Goal: Task Accomplishment & Management: Complete application form

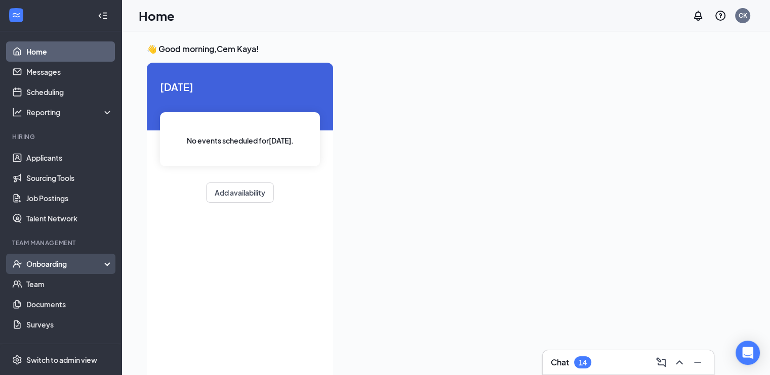
click at [60, 271] on div "Onboarding" at bounding box center [60, 264] width 121 height 20
click at [62, 281] on link "Overview" at bounding box center [69, 284] width 87 height 20
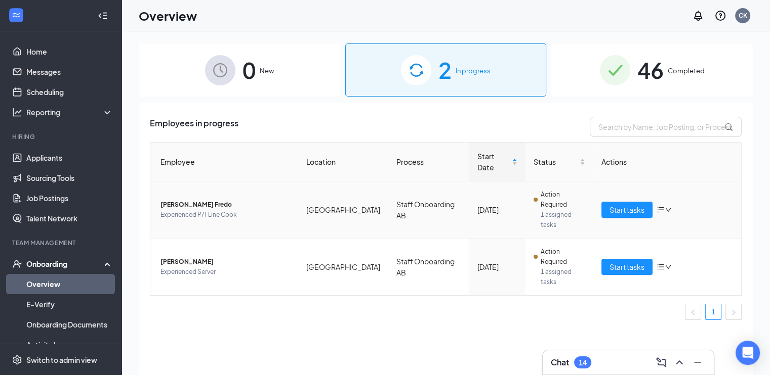
click at [552, 198] on span "Action Required" at bounding box center [562, 200] width 45 height 20
click at [542, 210] on span "1 assigned tasks" at bounding box center [562, 220] width 45 height 20
click at [617, 208] on span "Start tasks" at bounding box center [626, 209] width 35 height 11
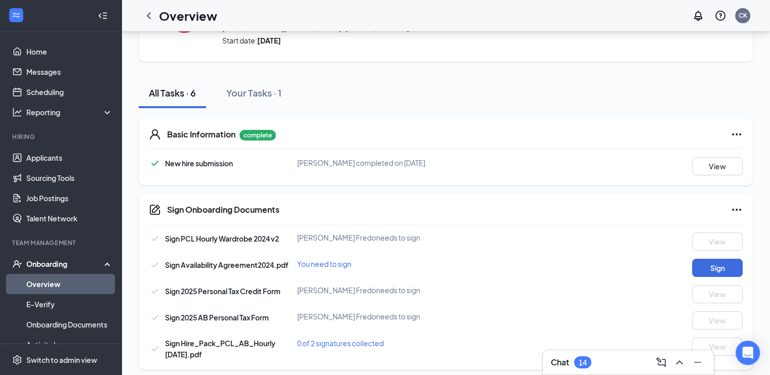
scroll to position [77, 0]
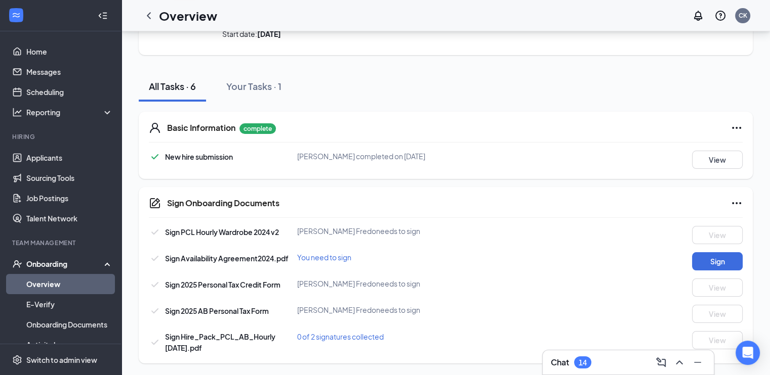
click at [368, 225] on div "Sign Onboarding Documents Sign PCL Hourly Wardrobe 2024 v2 [PERSON_NAME] [PERSO…" at bounding box center [446, 275] width 614 height 177
click at [413, 282] on div "[PERSON_NAME] [PERSON_NAME] needs to sign" at bounding box center [396, 284] width 198 height 10
click at [364, 261] on div "You need to sign" at bounding box center [396, 257] width 198 height 10
click at [356, 259] on div "You need to sign" at bounding box center [396, 257] width 198 height 10
click at [352, 258] on div "You need to sign" at bounding box center [396, 257] width 198 height 10
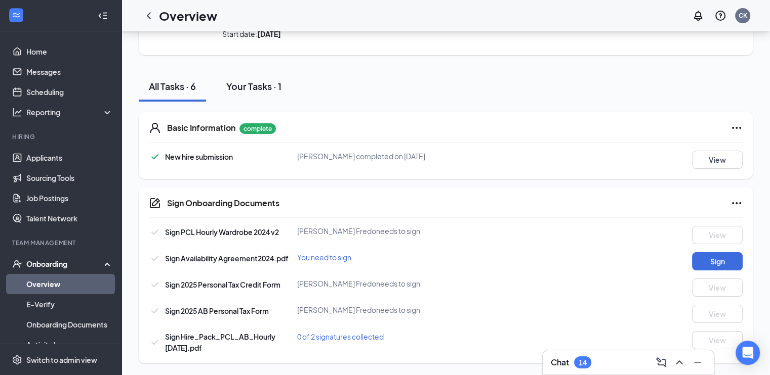
click at [251, 96] on button "Your Tasks · 1" at bounding box center [253, 86] width 75 height 30
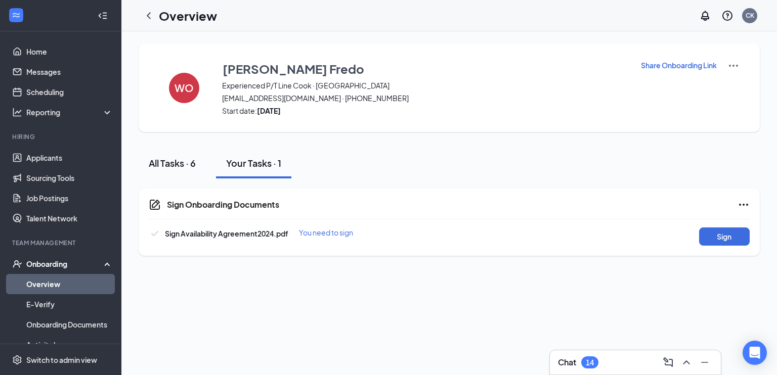
click at [177, 157] on div "All Tasks · 6" at bounding box center [172, 163] width 47 height 13
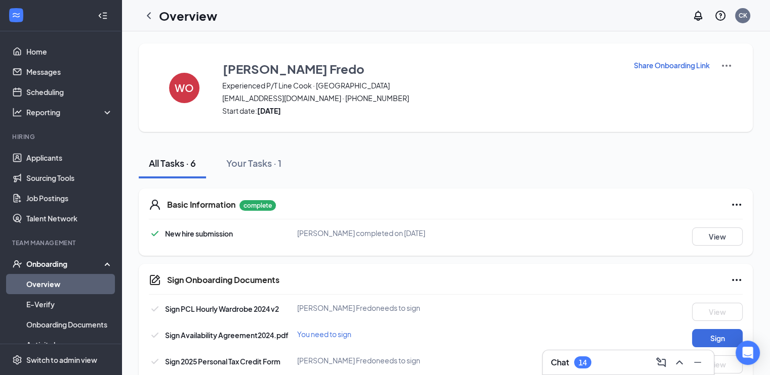
click at [311, 99] on span "[EMAIL_ADDRESS][DOMAIN_NAME] · [PHONE_NUMBER]" at bounding box center [421, 98] width 398 height 10
click at [324, 104] on div "[PERSON_NAME] Fredo Experienced P/T Line Cook · [GEOGRAPHIC_DATA] [EMAIL_ADDRES…" at bounding box center [421, 88] width 398 height 56
drag, startPoint x: 328, startPoint y: 102, endPoint x: 223, endPoint y: 101, distance: 104.7
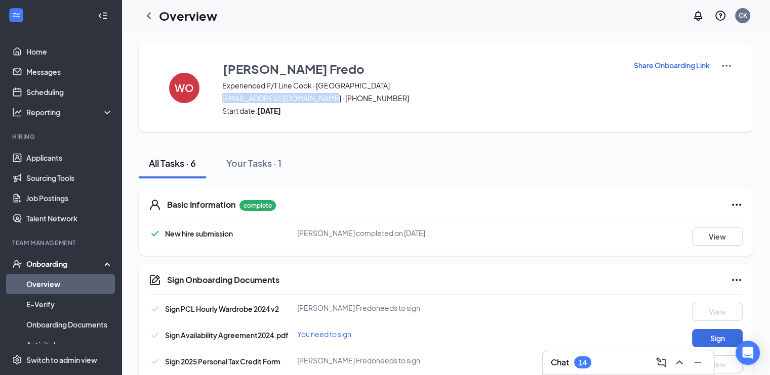
click at [223, 101] on span "[EMAIL_ADDRESS][DOMAIN_NAME] · [PHONE_NUMBER]" at bounding box center [421, 98] width 398 height 10
drag, startPoint x: 223, startPoint y: 101, endPoint x: 329, endPoint y: 99, distance: 105.8
click at [329, 99] on span "[EMAIL_ADDRESS][DOMAIN_NAME] · [PHONE_NUMBER]" at bounding box center [421, 98] width 398 height 10
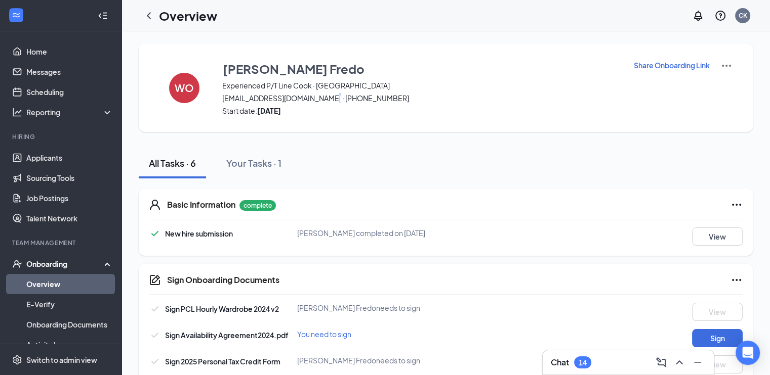
click at [329, 99] on span "[EMAIL_ADDRESS][DOMAIN_NAME] · [PHONE_NUMBER]" at bounding box center [421, 98] width 398 height 10
drag, startPoint x: 329, startPoint y: 99, endPoint x: 238, endPoint y: 100, distance: 90.6
click at [238, 100] on span "[EMAIL_ADDRESS][DOMAIN_NAME] · [PHONE_NUMBER]" at bounding box center [421, 98] width 398 height 10
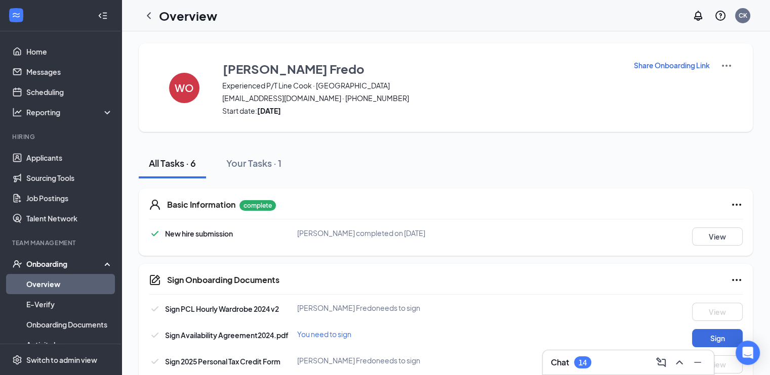
click at [236, 119] on div "WO [PERSON_NAME] Fredo Experienced P/T Line Cook · [GEOGRAPHIC_DATA] [EMAIL_ADD…" at bounding box center [446, 88] width 614 height 89
drag, startPoint x: 329, startPoint y: 100, endPoint x: 223, endPoint y: 97, distance: 106.3
click at [223, 97] on span "[EMAIL_ADDRESS][DOMAIN_NAME] · [PHONE_NUMBER]" at bounding box center [421, 98] width 398 height 10
click at [250, 108] on span "Start date: [DATE]" at bounding box center [421, 111] width 398 height 10
click at [233, 98] on span "[EMAIL_ADDRESS][DOMAIN_NAME] · [PHONE_NUMBER]" at bounding box center [421, 98] width 398 height 10
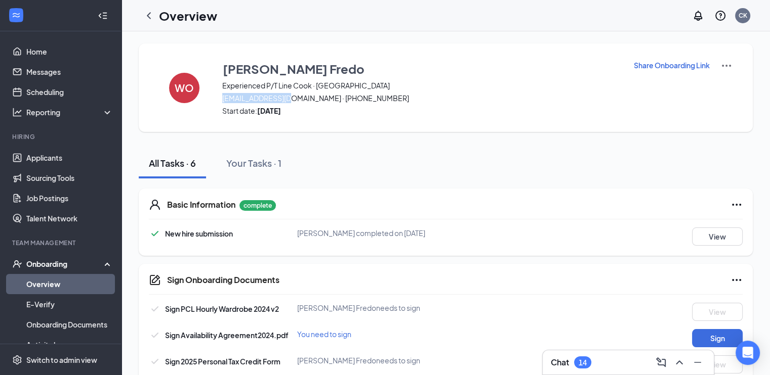
click at [233, 98] on span "[EMAIL_ADDRESS][DOMAIN_NAME] · [PHONE_NUMBER]" at bounding box center [421, 98] width 398 height 10
click at [297, 93] on span "[EMAIL_ADDRESS][DOMAIN_NAME] · [PHONE_NUMBER]" at bounding box center [421, 98] width 398 height 10
drag, startPoint x: 330, startPoint y: 100, endPoint x: 218, endPoint y: 97, distance: 112.4
click at [218, 97] on div "WO [PERSON_NAME] Fredo Experienced P/T Line Cook · [GEOGRAPHIC_DATA] [EMAIL_ADD…" at bounding box center [446, 88] width 614 height 89
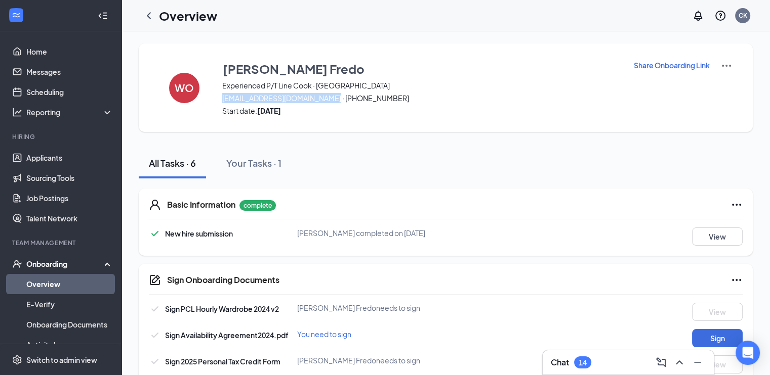
click at [218, 97] on div "WO [PERSON_NAME] Fredo Experienced P/T Line Cook · [GEOGRAPHIC_DATA] [EMAIL_ADD…" at bounding box center [446, 88] width 614 height 89
drag, startPoint x: 224, startPoint y: 98, endPoint x: 330, endPoint y: 98, distance: 106.2
click at [330, 98] on span "[EMAIL_ADDRESS][DOMAIN_NAME] · [PHONE_NUMBER]" at bounding box center [421, 98] width 398 height 10
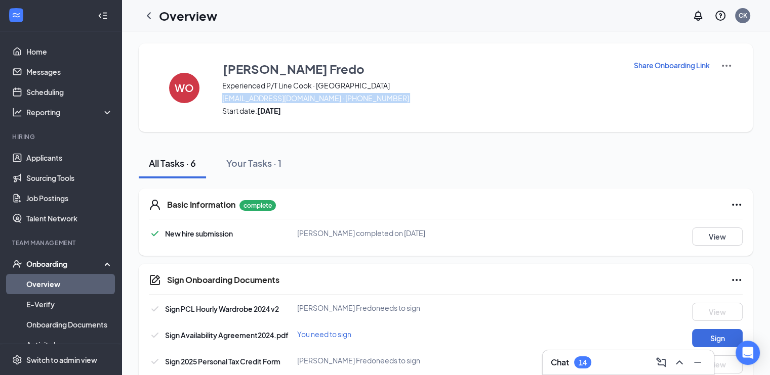
click at [330, 98] on span "[EMAIL_ADDRESS][DOMAIN_NAME] · [PHONE_NUMBER]" at bounding box center [421, 98] width 398 height 10
click at [329, 98] on span "[EMAIL_ADDRESS][DOMAIN_NAME] · [PHONE_NUMBER]" at bounding box center [421, 98] width 398 height 10
click at [324, 96] on span "[EMAIL_ADDRESS][DOMAIN_NAME] · [PHONE_NUMBER]" at bounding box center [421, 98] width 398 height 10
drag, startPoint x: 327, startPoint y: 97, endPoint x: 217, endPoint y: 97, distance: 110.8
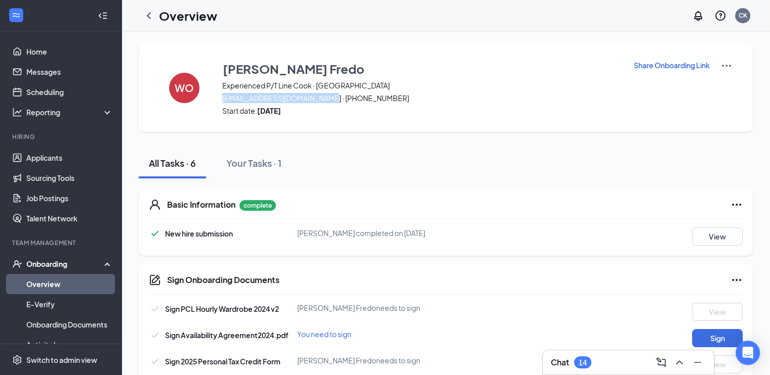
click at [217, 97] on div "WO [PERSON_NAME] Fredo Experienced P/T Line Cook · [GEOGRAPHIC_DATA] [EMAIL_ADD…" at bounding box center [446, 88] width 614 height 89
drag, startPoint x: 224, startPoint y: 99, endPoint x: 327, endPoint y: 103, distance: 103.3
click at [327, 103] on span "[EMAIL_ADDRESS][DOMAIN_NAME] · [PHONE_NUMBER]" at bounding box center [421, 98] width 398 height 10
click at [324, 117] on div "WO [PERSON_NAME] Fredo Experienced P/T Line Cook · [GEOGRAPHIC_DATA] [EMAIL_ADD…" at bounding box center [446, 88] width 614 height 89
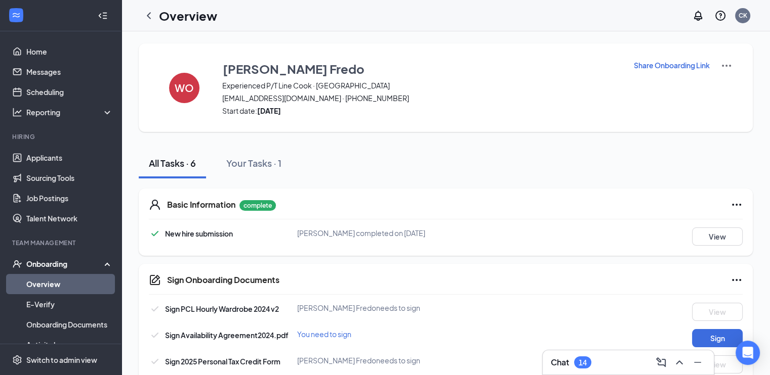
click at [322, 101] on span "[EMAIL_ADDRESS][DOMAIN_NAME] · [PHONE_NUMBER]" at bounding box center [421, 98] width 398 height 10
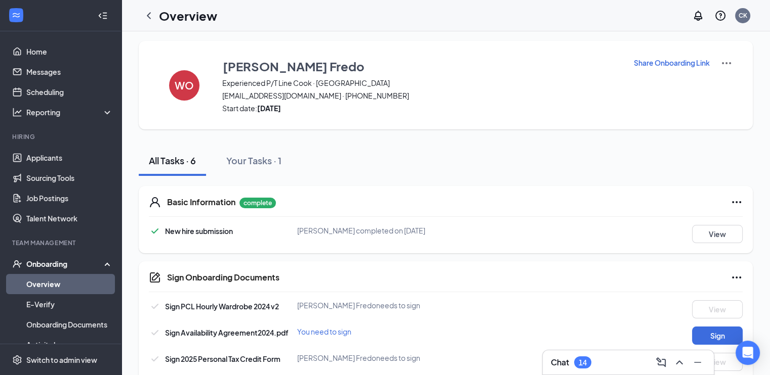
scroll to position [77, 0]
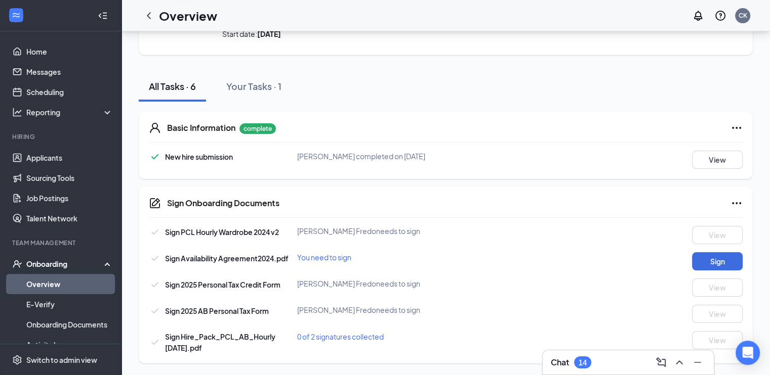
click at [370, 224] on div "Sign Onboarding Documents Sign PCL Hourly Wardrobe 2024 v2 [PERSON_NAME] [PERSO…" at bounding box center [446, 275] width 614 height 177
click at [372, 229] on div "[PERSON_NAME] [PERSON_NAME] needs to sign" at bounding box center [396, 231] width 198 height 10
click at [347, 232] on div "[PERSON_NAME] [PERSON_NAME] needs to sign" at bounding box center [396, 231] width 198 height 10
click at [233, 313] on span "Sign 2025 AB Personal Tax Form" at bounding box center [217, 311] width 104 height 9
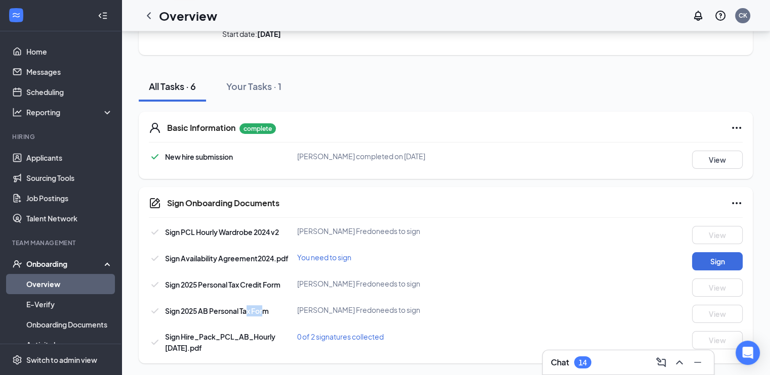
drag, startPoint x: 247, startPoint y: 313, endPoint x: 267, endPoint y: 311, distance: 19.8
click at [267, 311] on span "Sign 2025 AB Personal Tax Form" at bounding box center [217, 311] width 104 height 9
drag, startPoint x: 273, startPoint y: 312, endPoint x: 166, endPoint y: 301, distance: 106.8
click at [166, 301] on div "Sign PCL Hourly Wardrobe 2024 v2 [PERSON_NAME] Fredo needs to sign View Sign Av…" at bounding box center [445, 289] width 593 height 127
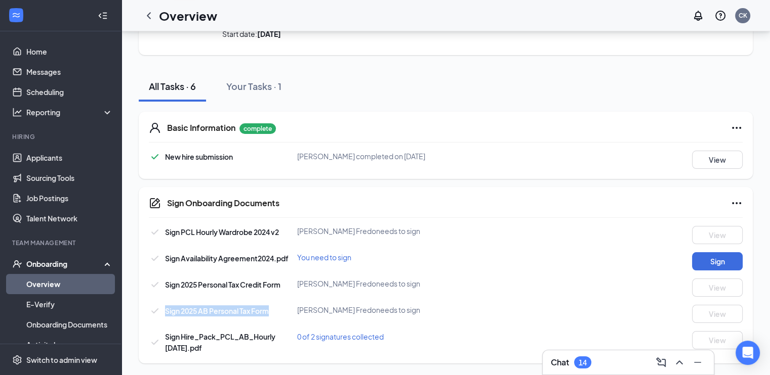
click at [166, 301] on div "Sign PCL Hourly Wardrobe 2024 v2 [PERSON_NAME] Fredo needs to sign View Sign Av…" at bounding box center [445, 289] width 593 height 127
drag, startPoint x: 360, startPoint y: 286, endPoint x: 327, endPoint y: 277, distance: 34.1
click at [327, 277] on div "Sign PCL Hourly Wardrobe 2024 v2 [PERSON_NAME] Fredo needs to sign View Sign Av…" at bounding box center [445, 289] width 593 height 127
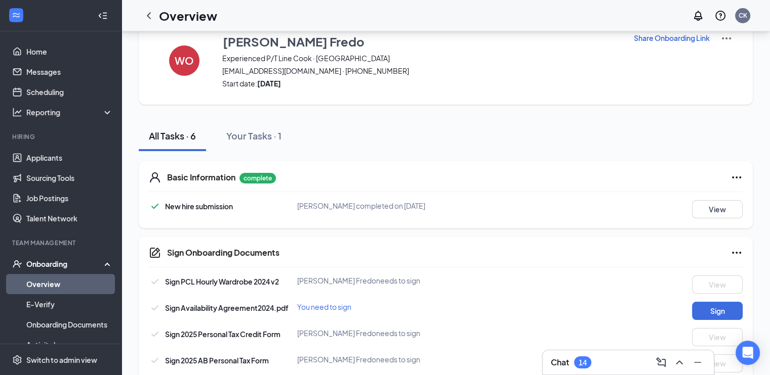
scroll to position [51, 0]
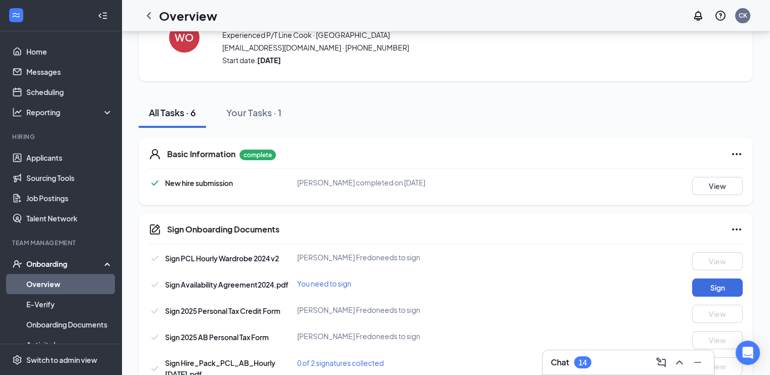
click at [292, 259] on div "Sign PCL Hourly Wardrobe 2024 v2" at bounding box center [223, 258] width 148 height 12
drag, startPoint x: 284, startPoint y: 262, endPoint x: 250, endPoint y: 273, distance: 35.5
click at [250, 272] on div "Sign PCL Hourly Wardrobe 2024 v2 [PERSON_NAME] Fredo needs to sign View Sign Av…" at bounding box center [445, 315] width 593 height 127
click at [250, 273] on div "Sign PCL Hourly Wardrobe 2024 v2 [PERSON_NAME] Fredo needs to sign View Sign Av…" at bounding box center [445, 315] width 593 height 127
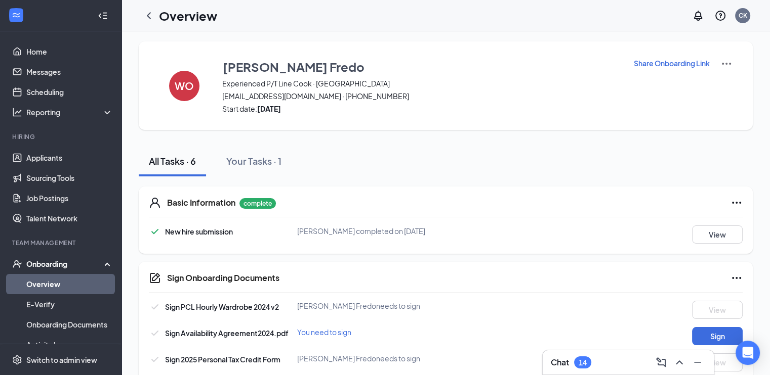
scroll to position [0, 0]
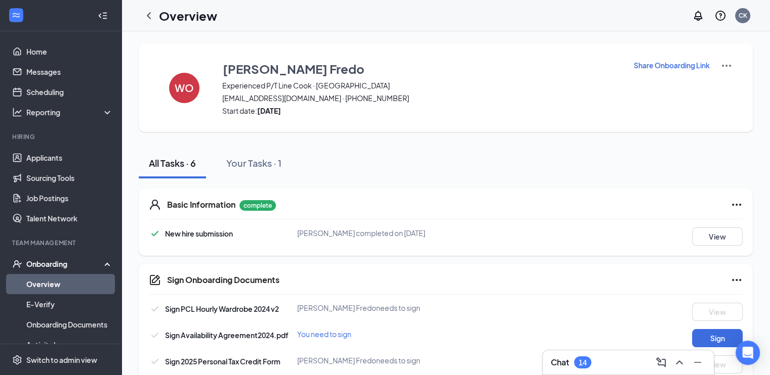
click at [287, 91] on div "[PERSON_NAME] Fredo Experienced P/T Line Cook · [GEOGRAPHIC_DATA] [EMAIL_ADDRES…" at bounding box center [421, 88] width 398 height 56
drag, startPoint x: 332, startPoint y: 101, endPoint x: 359, endPoint y: 101, distance: 27.3
click at [359, 101] on span "[EMAIL_ADDRESS][DOMAIN_NAME] · [PHONE_NUMBER]" at bounding box center [421, 98] width 398 height 10
click at [672, 62] on p "Share Onboarding Link" at bounding box center [671, 65] width 76 height 10
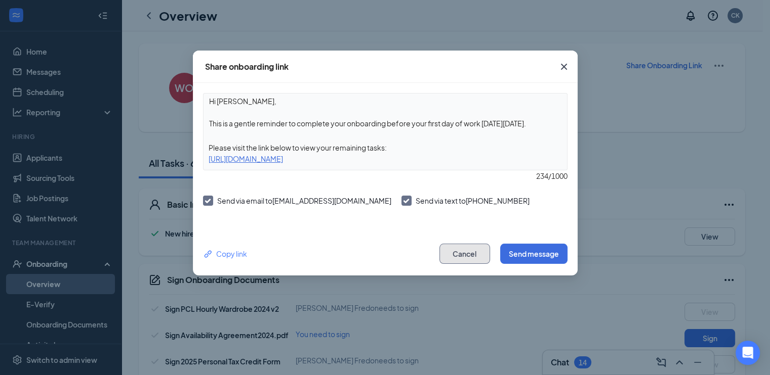
click at [454, 248] on button "Cancel" at bounding box center [464, 254] width 51 height 20
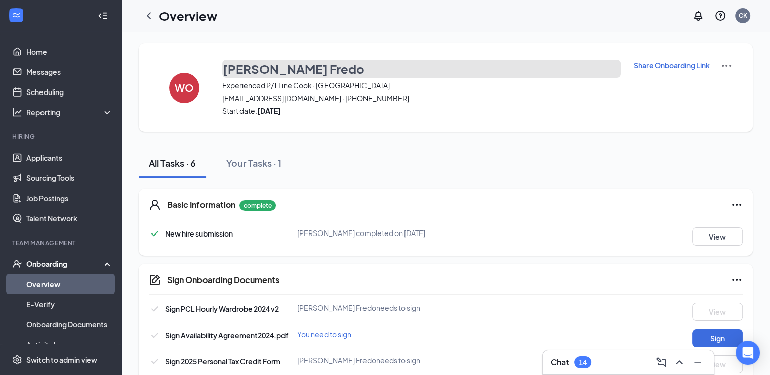
click at [288, 66] on h3 "[PERSON_NAME] Fredo" at bounding box center [294, 68] width 142 height 17
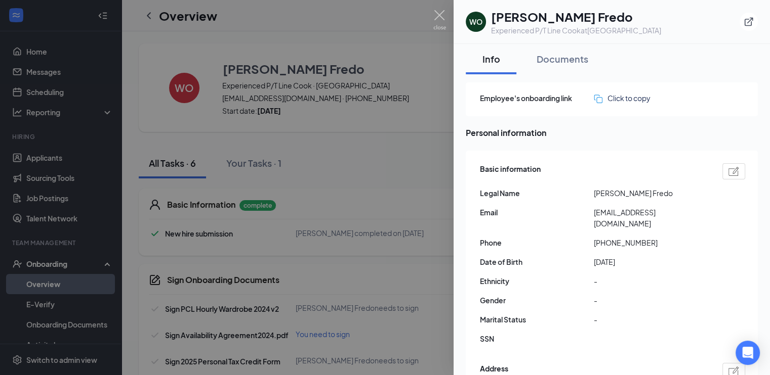
click at [728, 169] on img at bounding box center [733, 171] width 11 height 9
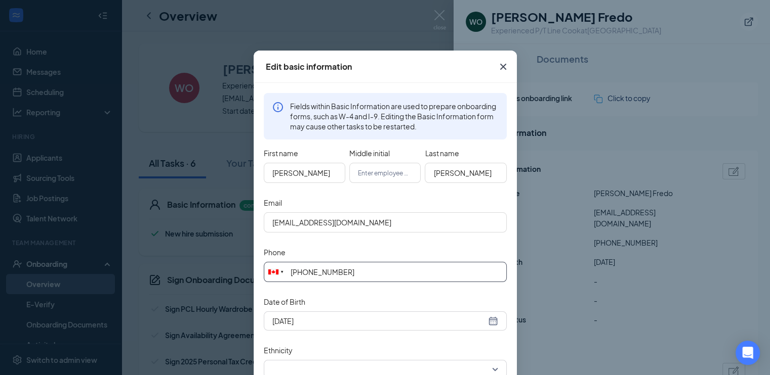
drag, startPoint x: 356, startPoint y: 269, endPoint x: 305, endPoint y: 266, distance: 51.7
click at [305, 266] on input "[PHONE_NUMBER]" at bounding box center [385, 272] width 243 height 20
type input "[PHONE_NUMBER]"
click at [474, 223] on input "[EMAIL_ADDRESS][DOMAIN_NAME]" at bounding box center [385, 222] width 243 height 20
click at [474, 235] on form "First name [PERSON_NAME] Middle initial Last name [PERSON_NAME] Email [EMAIL_AD…" at bounding box center [385, 352] width 243 height 412
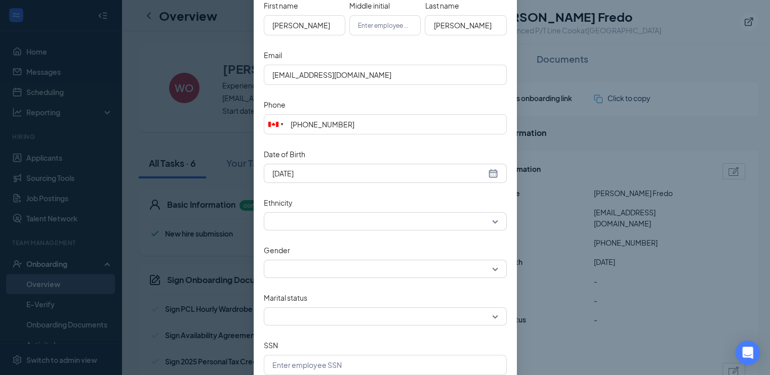
scroll to position [202, 0]
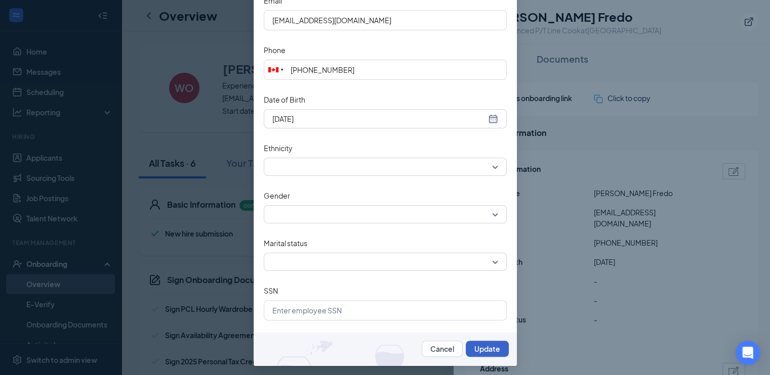
click at [488, 352] on button "Update" at bounding box center [486, 349] width 43 height 16
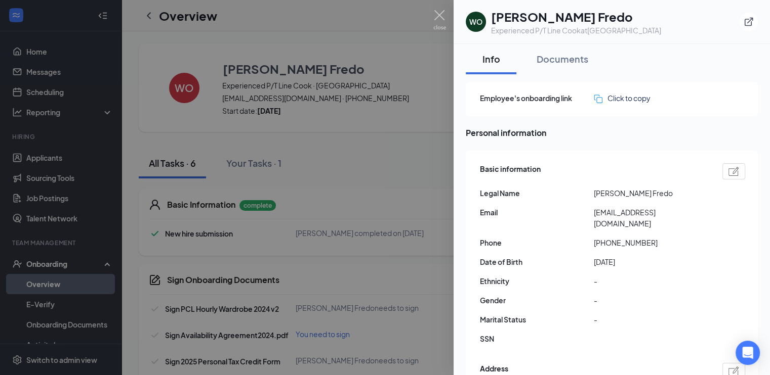
click at [328, 192] on div at bounding box center [385, 187] width 770 height 375
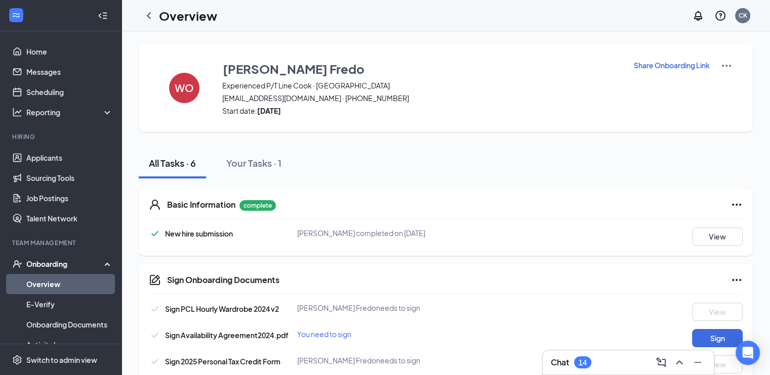
click at [654, 66] on p "Share Onboarding Link" at bounding box center [671, 65] width 76 height 10
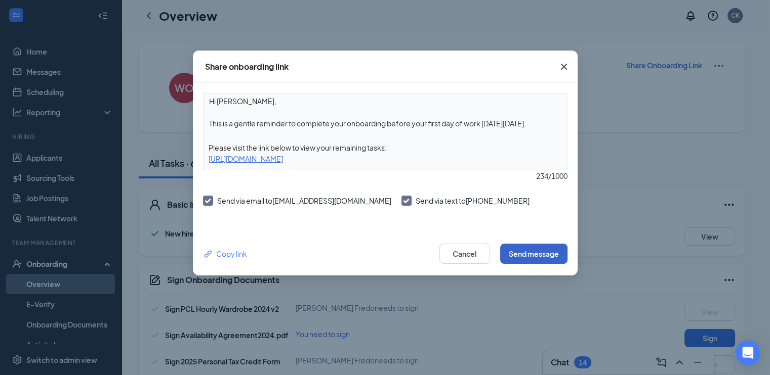
click at [528, 253] on button "Send message" at bounding box center [533, 254] width 67 height 20
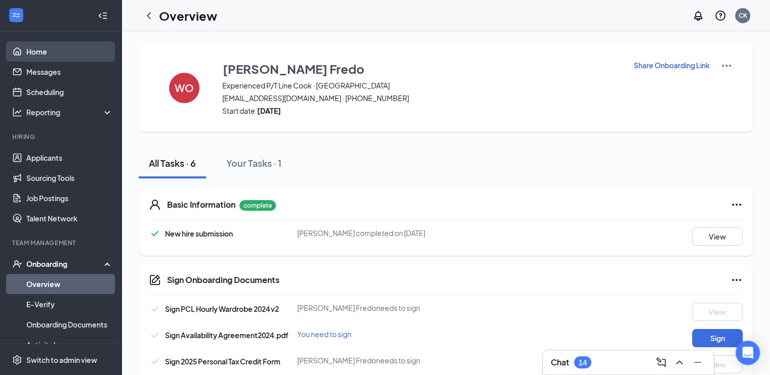
click at [63, 44] on link "Home" at bounding box center [69, 51] width 87 height 20
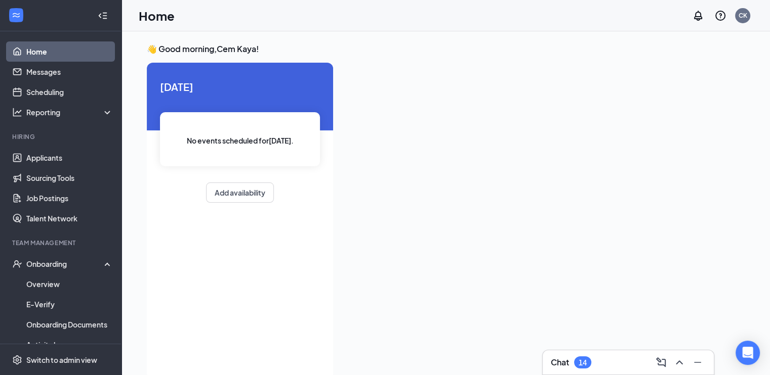
click at [103, 20] on div at bounding box center [103, 16] width 20 height 20
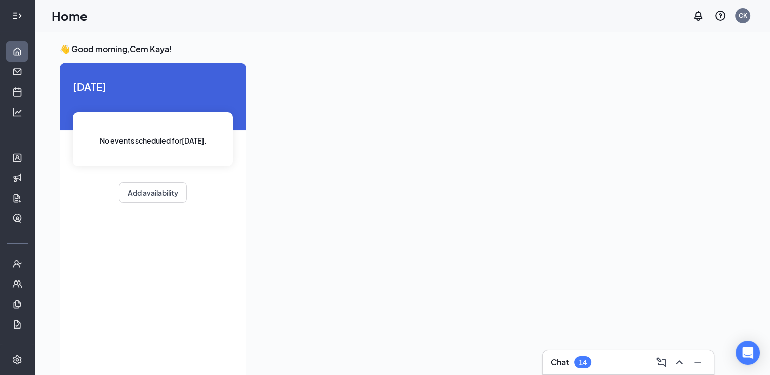
click at [19, 11] on div at bounding box center [17, 16] width 20 height 20
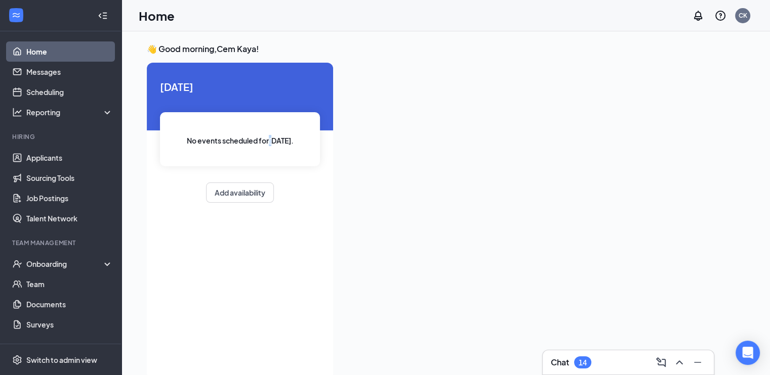
click at [274, 142] on span "No events scheduled for [DATE] ." at bounding box center [240, 140] width 107 height 11
click at [560, 224] on div at bounding box center [542, 218] width 403 height 311
click at [589, 198] on div at bounding box center [542, 218] width 403 height 311
click at [607, 64] on div at bounding box center [542, 218] width 403 height 311
click at [52, 259] on div "Onboarding" at bounding box center [65, 264] width 78 height 10
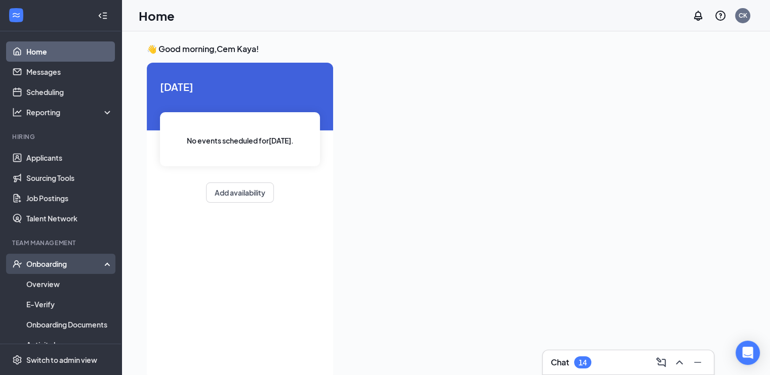
scroll to position [101, 0]
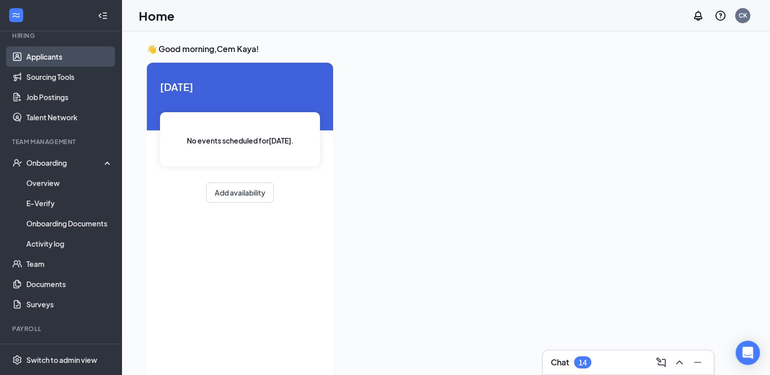
click at [70, 59] on link "Applicants" at bounding box center [69, 57] width 87 height 20
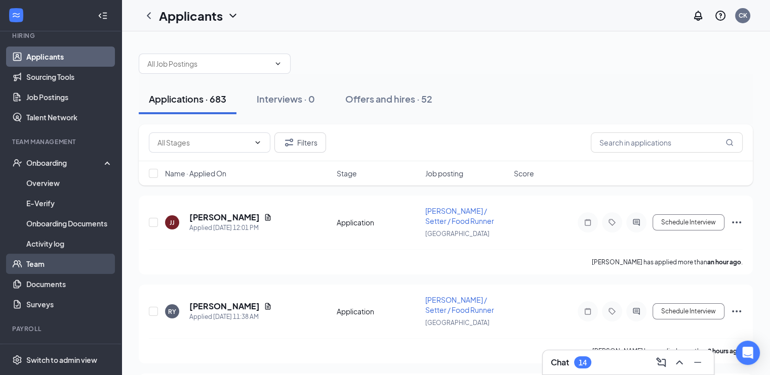
click at [54, 267] on link "Team" at bounding box center [69, 264] width 87 height 20
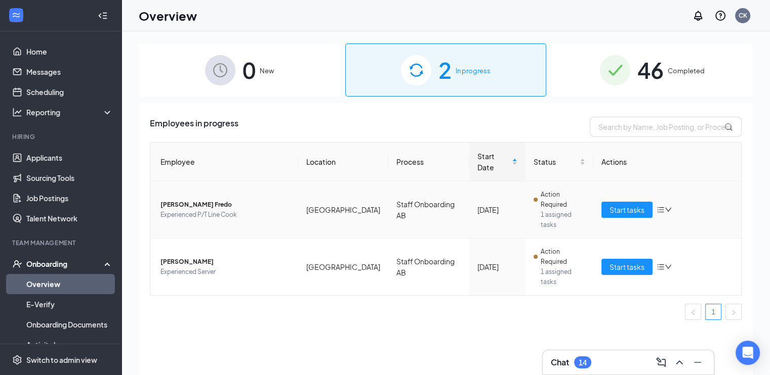
click at [565, 210] on span "1 assigned tasks" at bounding box center [562, 220] width 45 height 20
click at [633, 204] on span "Start tasks" at bounding box center [626, 209] width 35 height 11
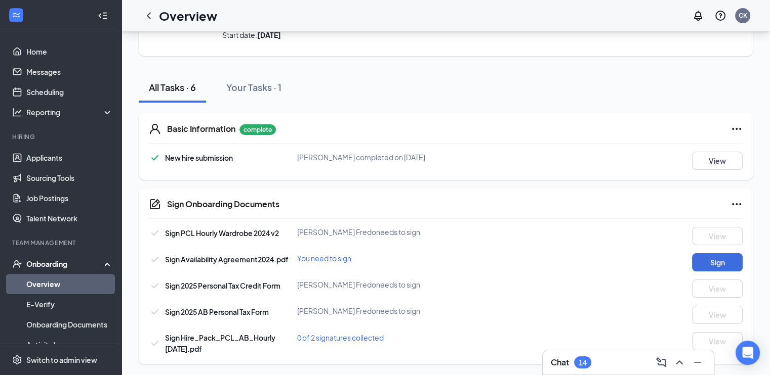
scroll to position [77, 0]
click at [424, 226] on div "[PERSON_NAME] [PERSON_NAME] needs to sign" at bounding box center [396, 231] width 198 height 10
click at [413, 284] on div "[PERSON_NAME] [PERSON_NAME] needs to sign" at bounding box center [396, 284] width 198 height 10
click at [419, 303] on div "Sign PCL Hourly Wardrobe 2024 v2 [PERSON_NAME] Fredo needs to sign View Sign Av…" at bounding box center [445, 289] width 593 height 127
click at [419, 283] on div "[PERSON_NAME] [PERSON_NAME] needs to sign" at bounding box center [396, 284] width 198 height 10
